Goal: Check status

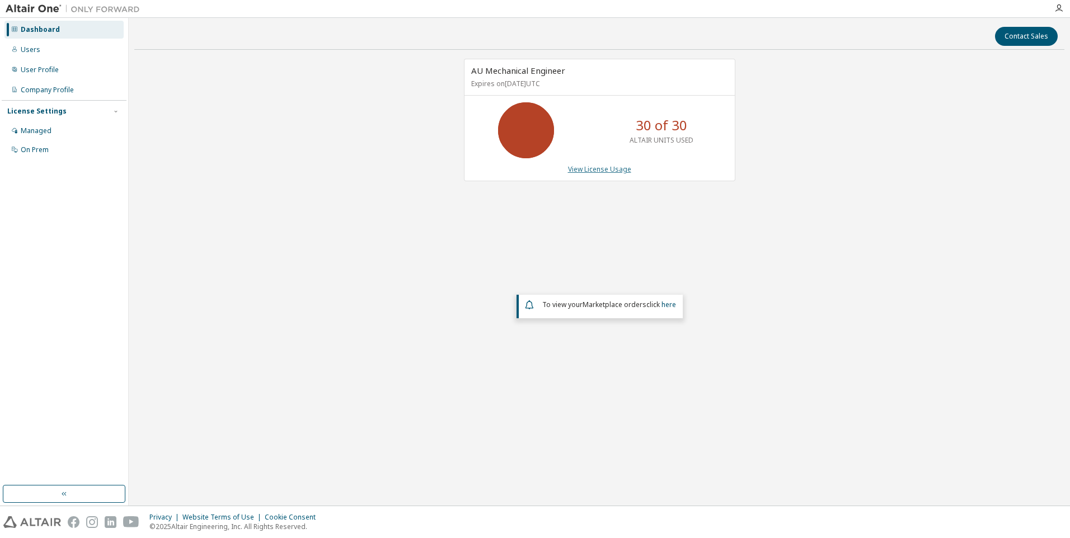
click at [601, 170] on link "View License Usage" at bounding box center [599, 169] width 63 height 10
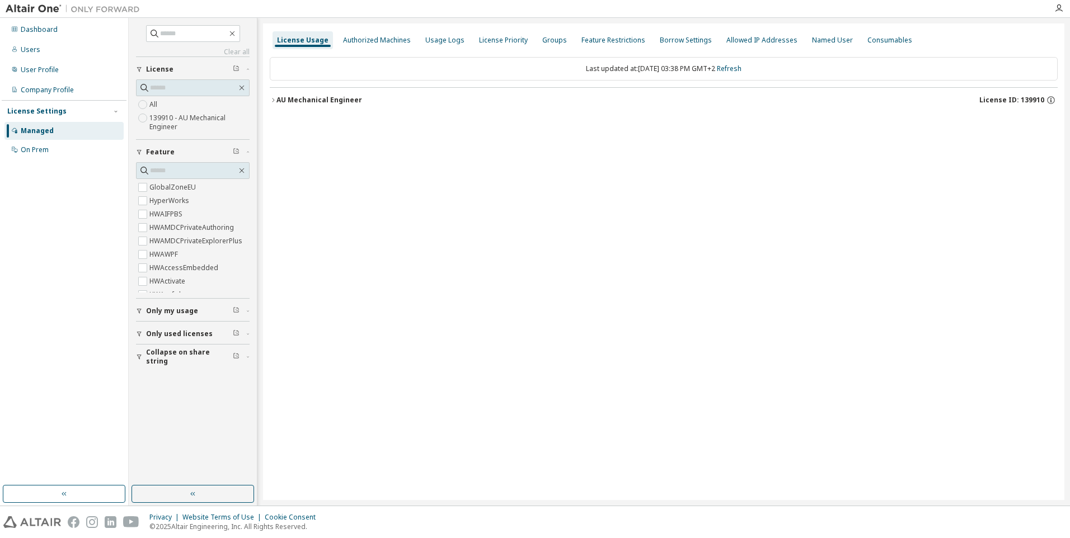
click at [272, 98] on icon "button" at bounding box center [273, 100] width 7 height 7
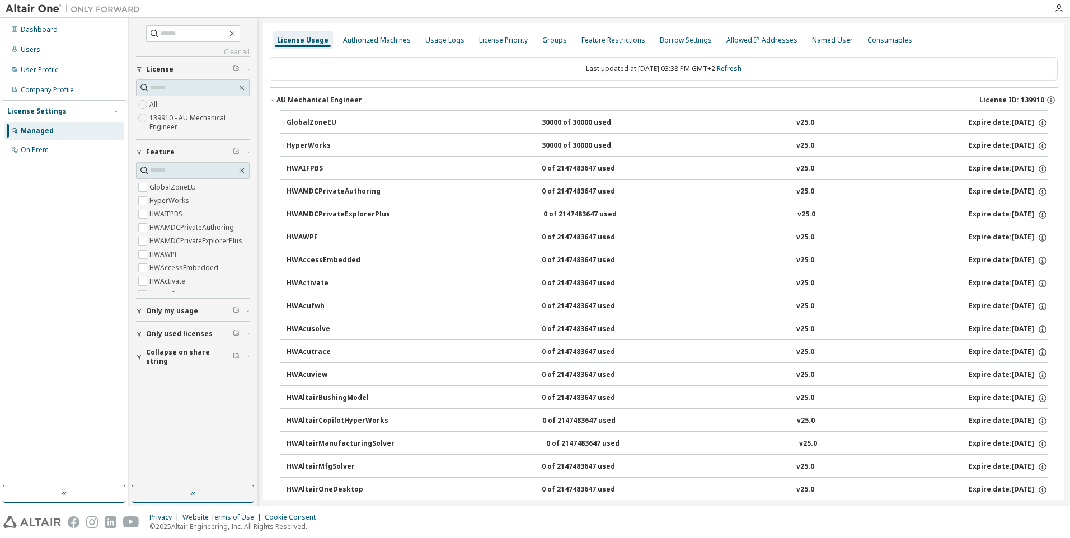
click at [281, 123] on icon "button" at bounding box center [283, 123] width 7 height 7
